Goal: Task Accomplishment & Management: Manage account settings

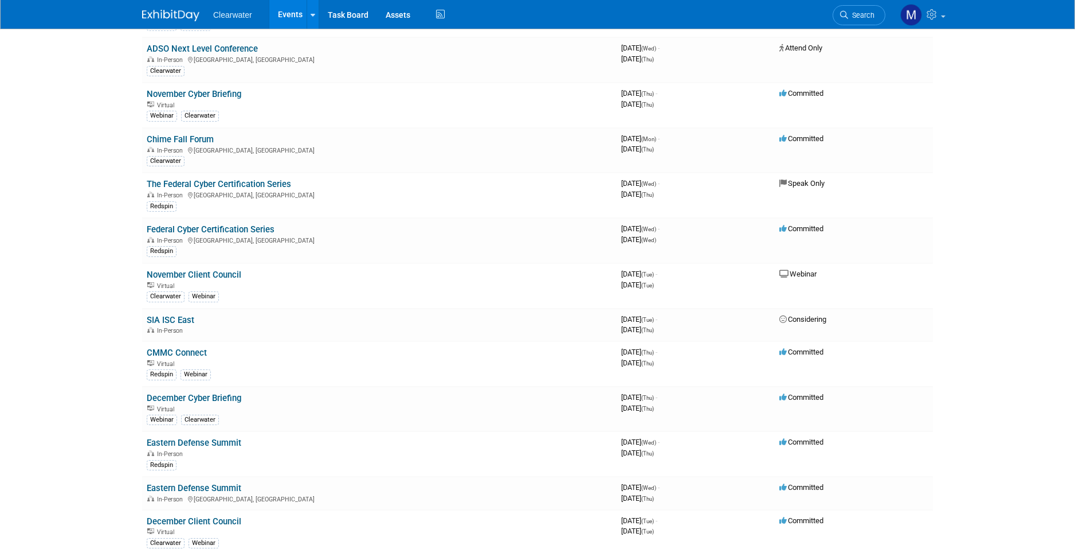
scroll to position [1075, 0]
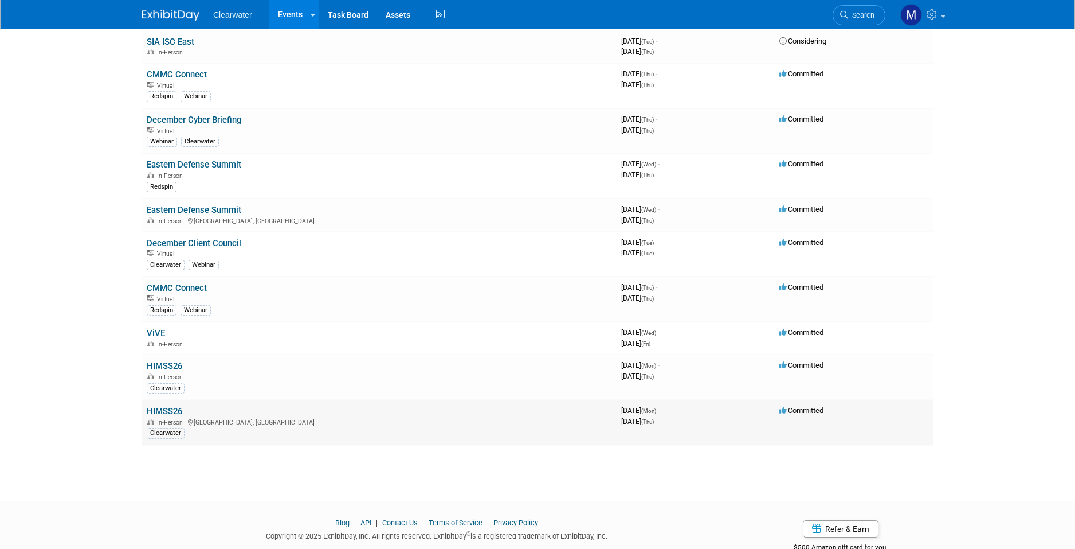
click at [175, 406] on link "HIMSS26" at bounding box center [165, 411] width 36 height 10
click at [162, 361] on link "HIMSS26" at bounding box center [165, 366] width 36 height 10
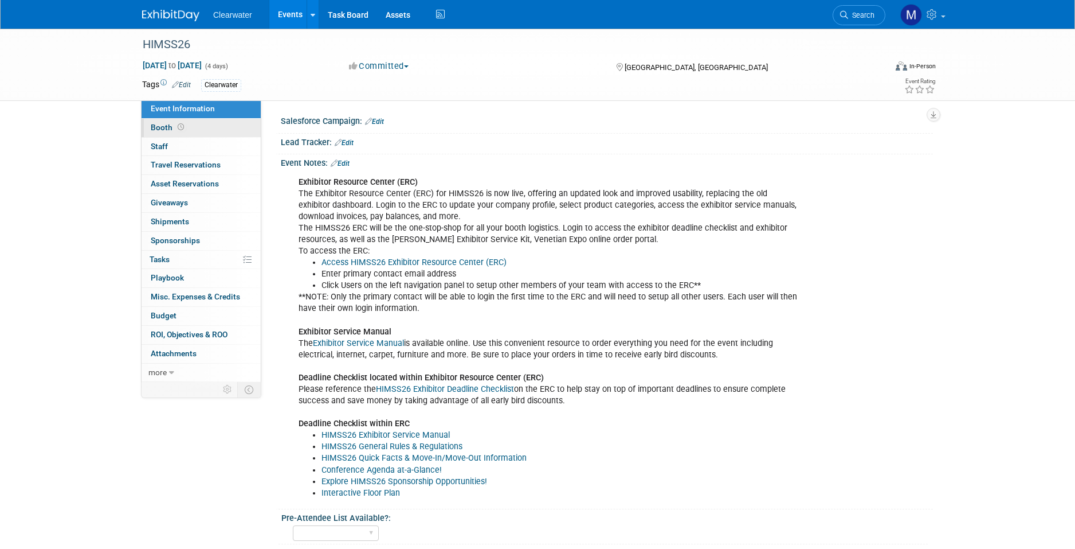
click at [200, 130] on link "Booth" at bounding box center [201, 128] width 119 height 18
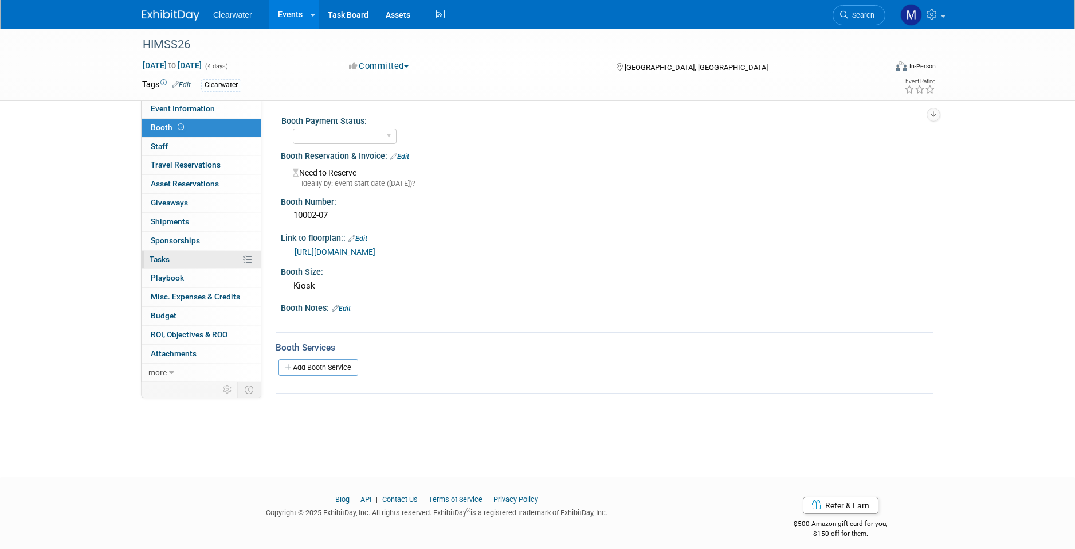
click at [198, 255] on link "0% Tasks 0%" at bounding box center [201, 260] width 119 height 18
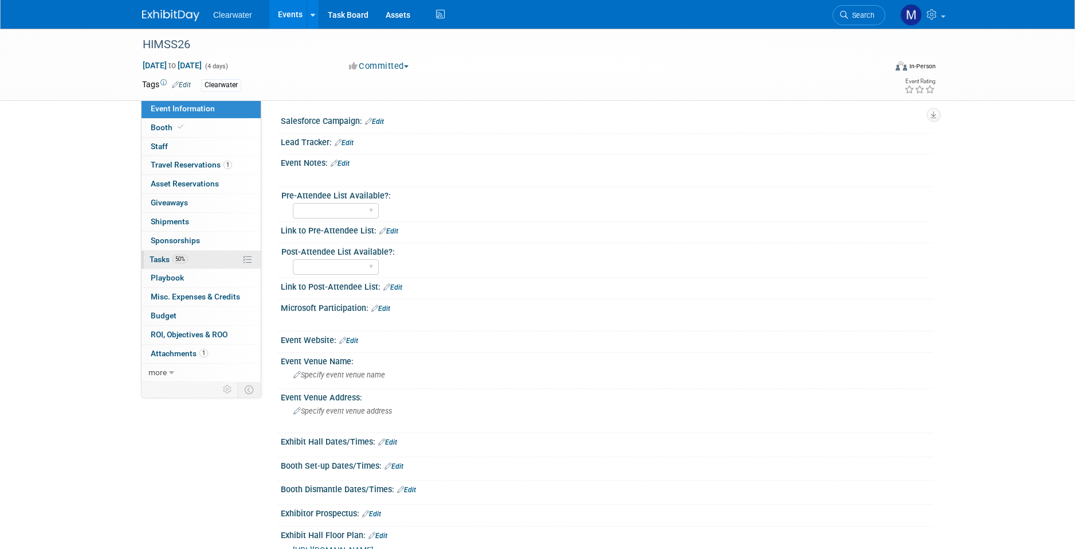
click at [159, 255] on span "Tasks 50%" at bounding box center [169, 259] width 38 height 9
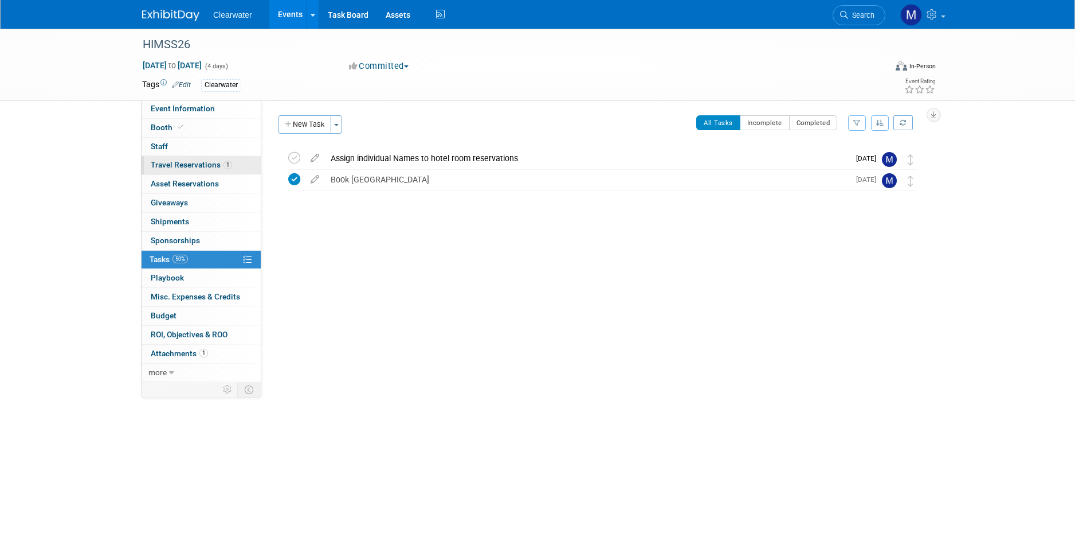
click at [204, 160] on span "Travel Reservations 1" at bounding box center [191, 164] width 81 height 9
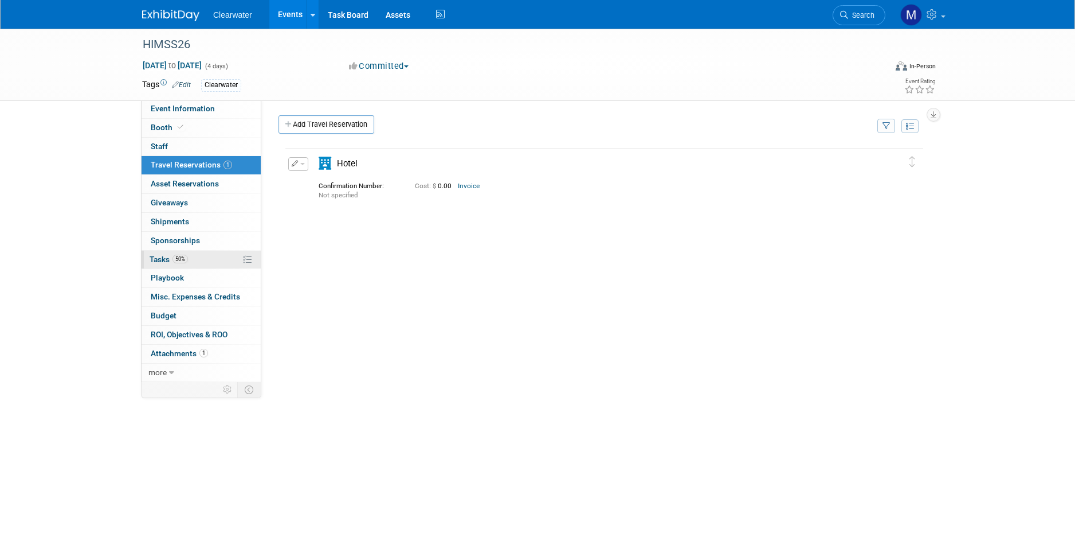
click at [231, 259] on link "50% Tasks 50%" at bounding box center [201, 260] width 119 height 18
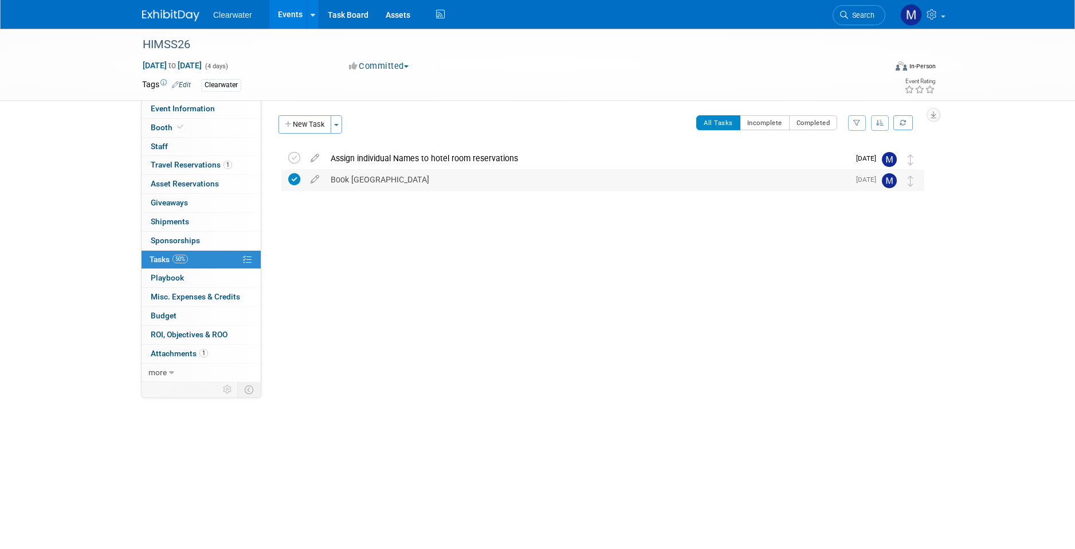
click at [504, 177] on div "Book Hotel Room Block" at bounding box center [587, 179] width 525 height 19
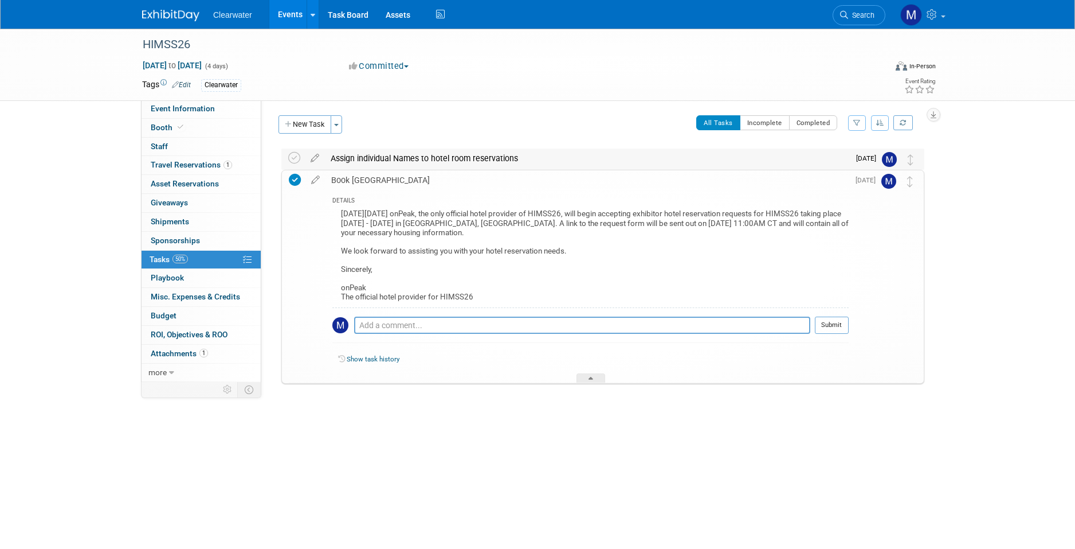
drag, startPoint x: 576, startPoint y: 159, endPoint x: 581, endPoint y: 163, distance: 6.2
click at [576, 159] on div "Assign individual Names to hotel room reservations" at bounding box center [587, 157] width 525 height 19
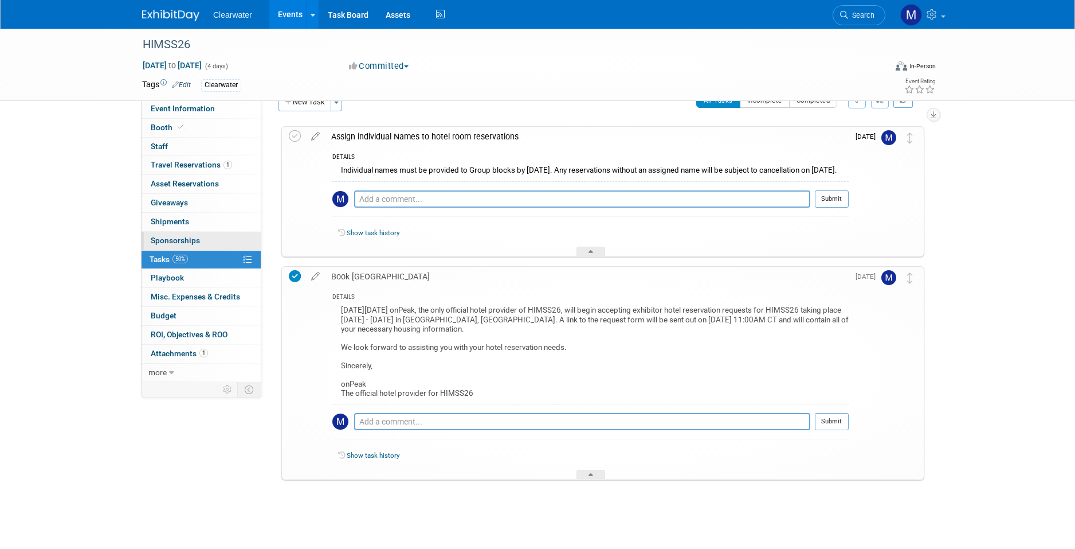
scroll to position [5, 0]
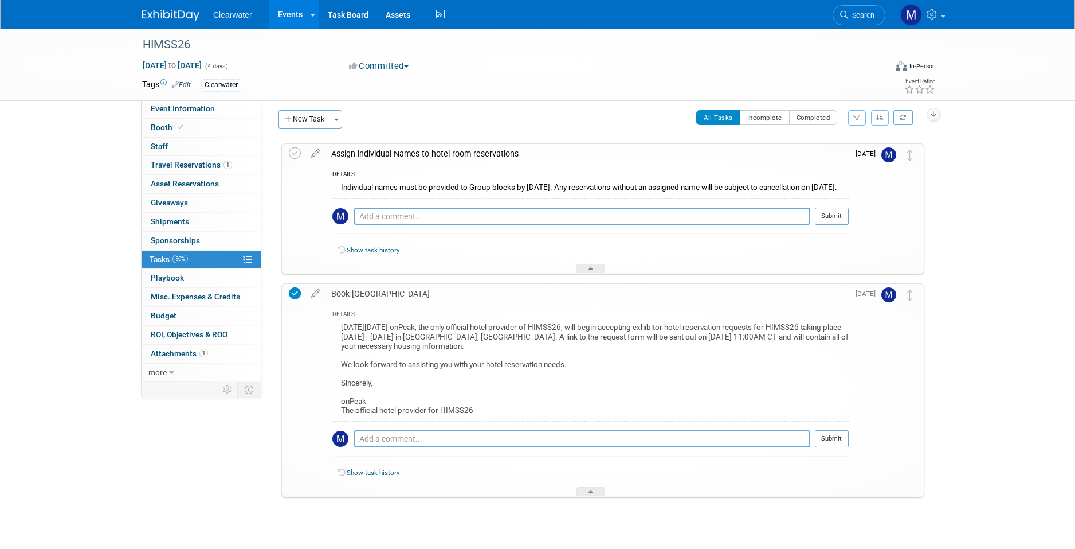
click at [298, 13] on link "Events" at bounding box center [290, 14] width 42 height 29
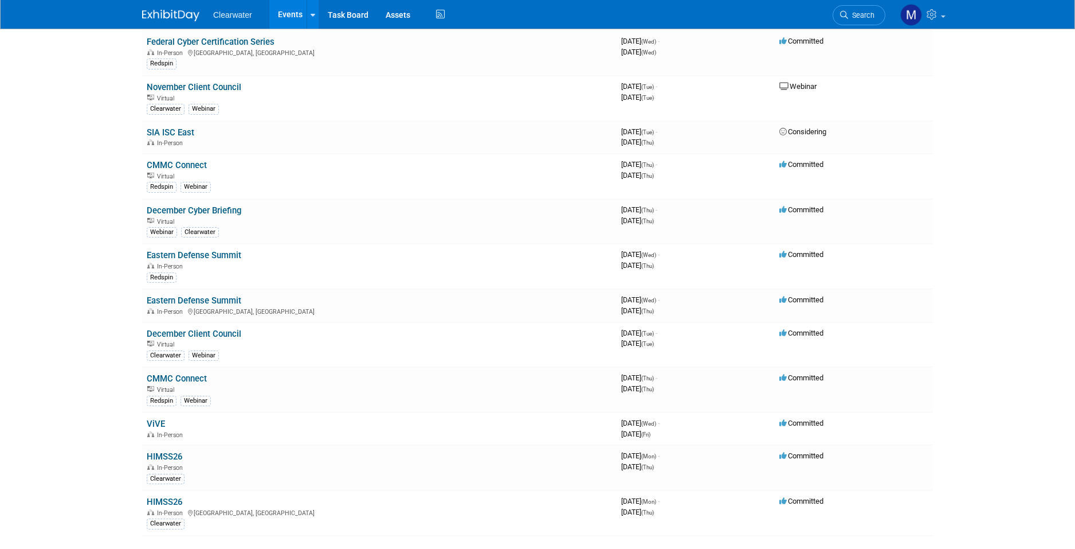
scroll to position [890, 0]
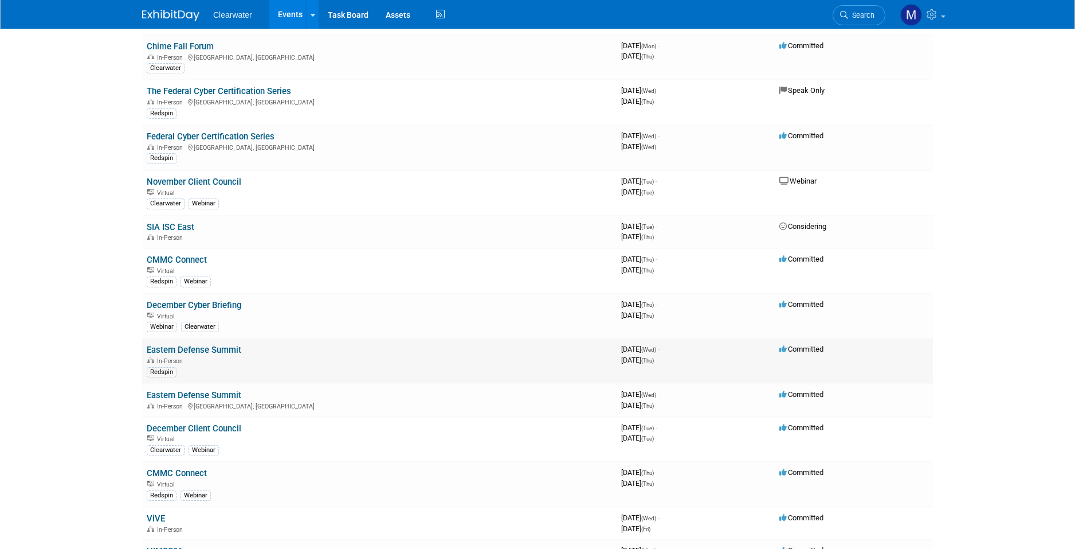
click at [230, 345] on link "Eastern Defense Summit" at bounding box center [194, 350] width 95 height 10
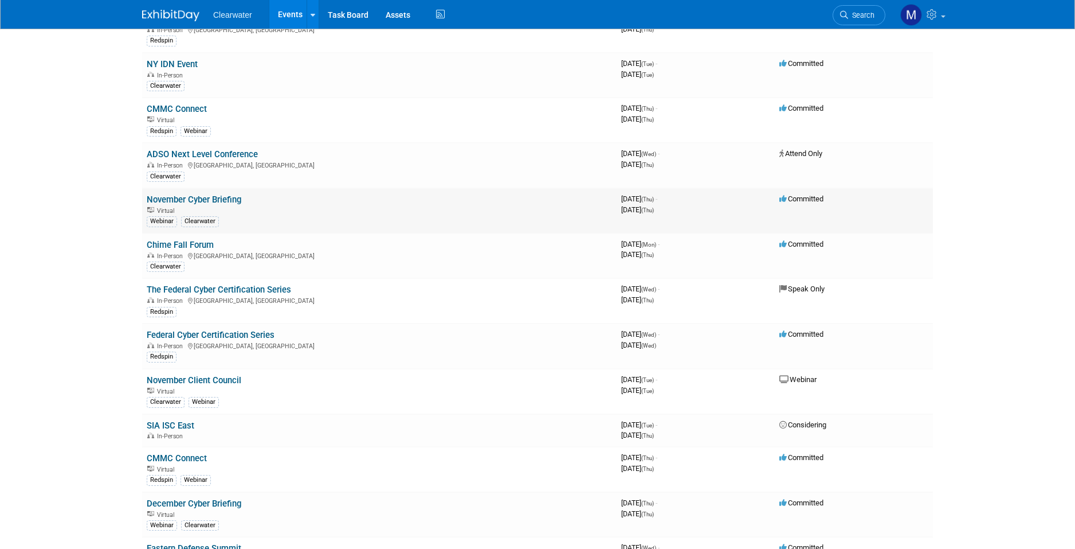
scroll to position [694, 0]
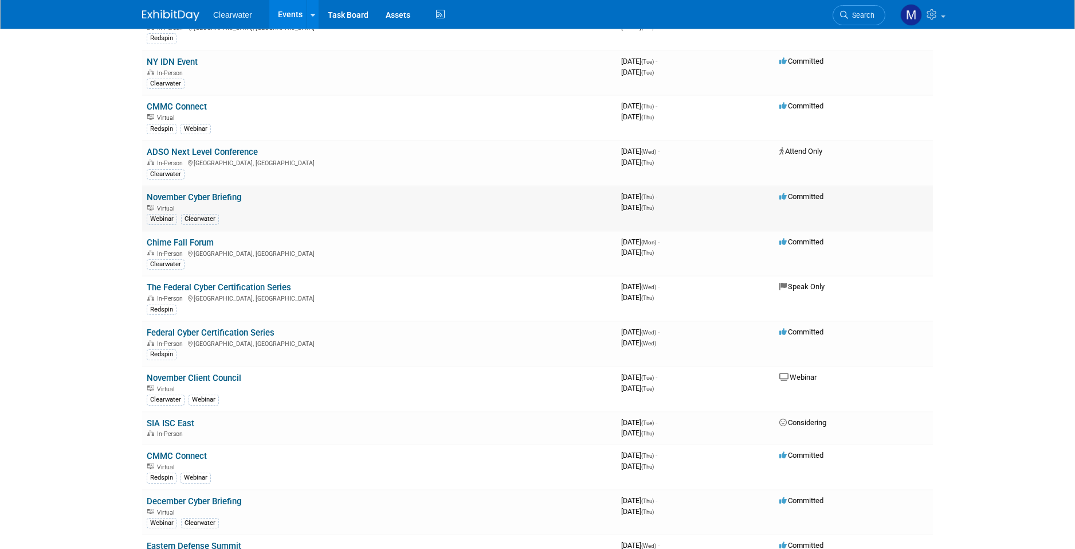
click at [246, 282] on link "The Federal Cyber Certification Series" at bounding box center [219, 287] width 144 height 10
click at [256, 338] on div "In-Person Arlington, VA" at bounding box center [379, 342] width 465 height 9
click at [264, 327] on link "Federal Cyber Certification Series" at bounding box center [211, 332] width 128 height 10
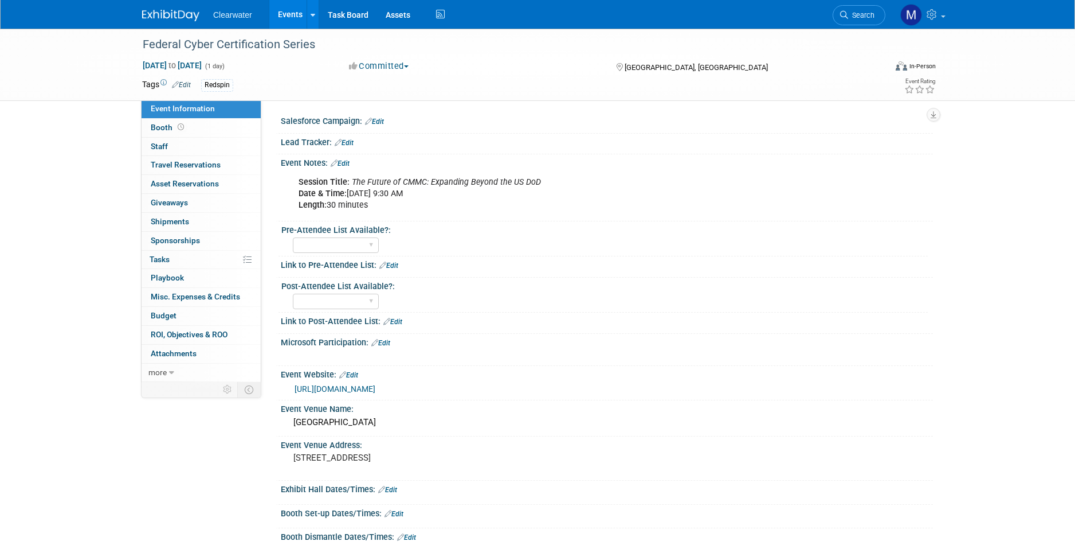
click at [409, 65] on button "Committed" at bounding box center [379, 66] width 68 height 12
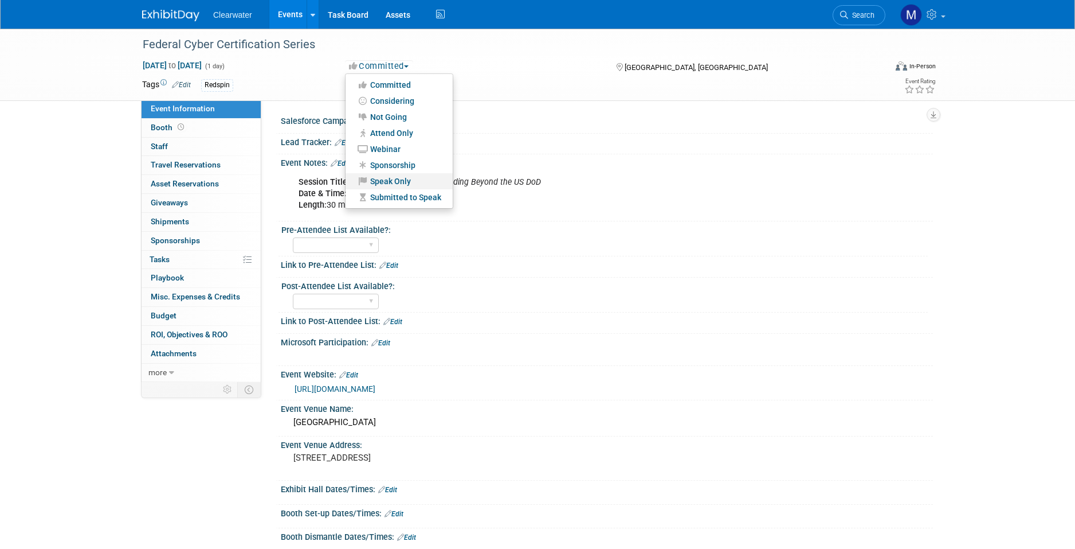
click at [420, 177] on link "Speak Only" at bounding box center [399, 181] width 107 height 16
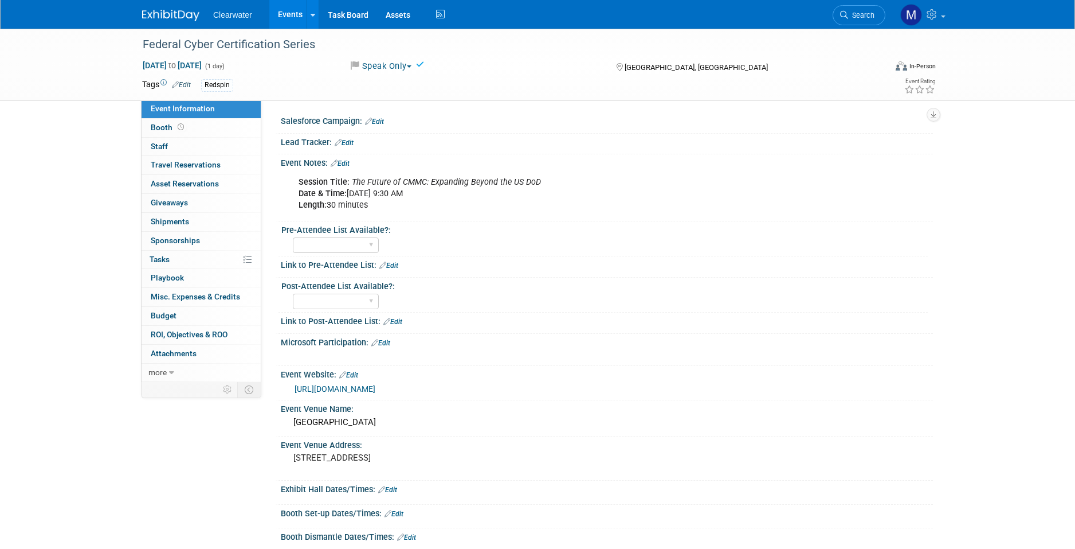
click at [96, 61] on div "Federal Cyber Certification Series Nov 12, 2025 to Nov 12, 2025 (1 day) Nov 12,…" at bounding box center [537, 65] width 1075 height 72
click at [286, 18] on link "Events" at bounding box center [290, 14] width 42 height 29
